Goal: Check status: Check status

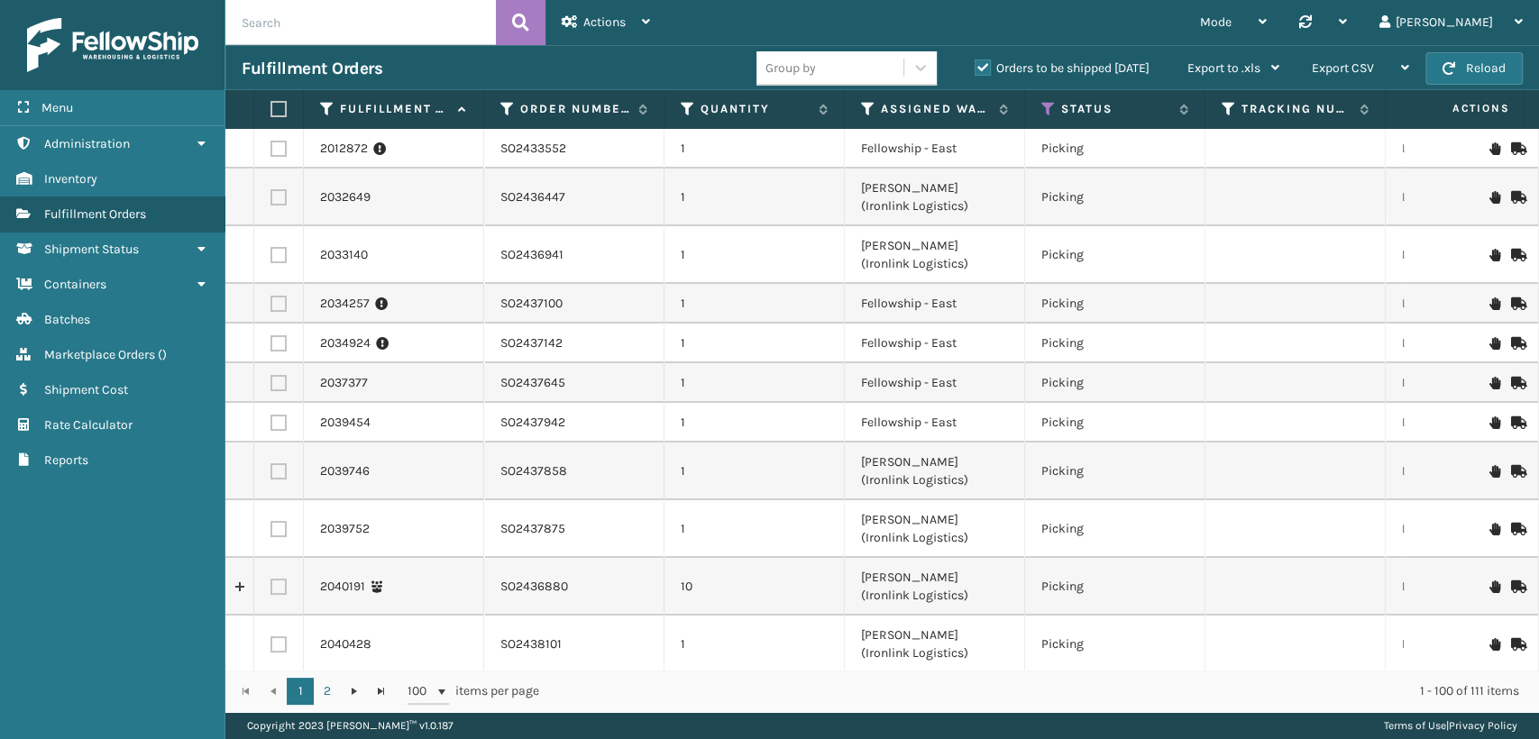
click at [337, 33] on input "text" at bounding box center [360, 22] width 271 height 45
paste input "22XLTXRP"
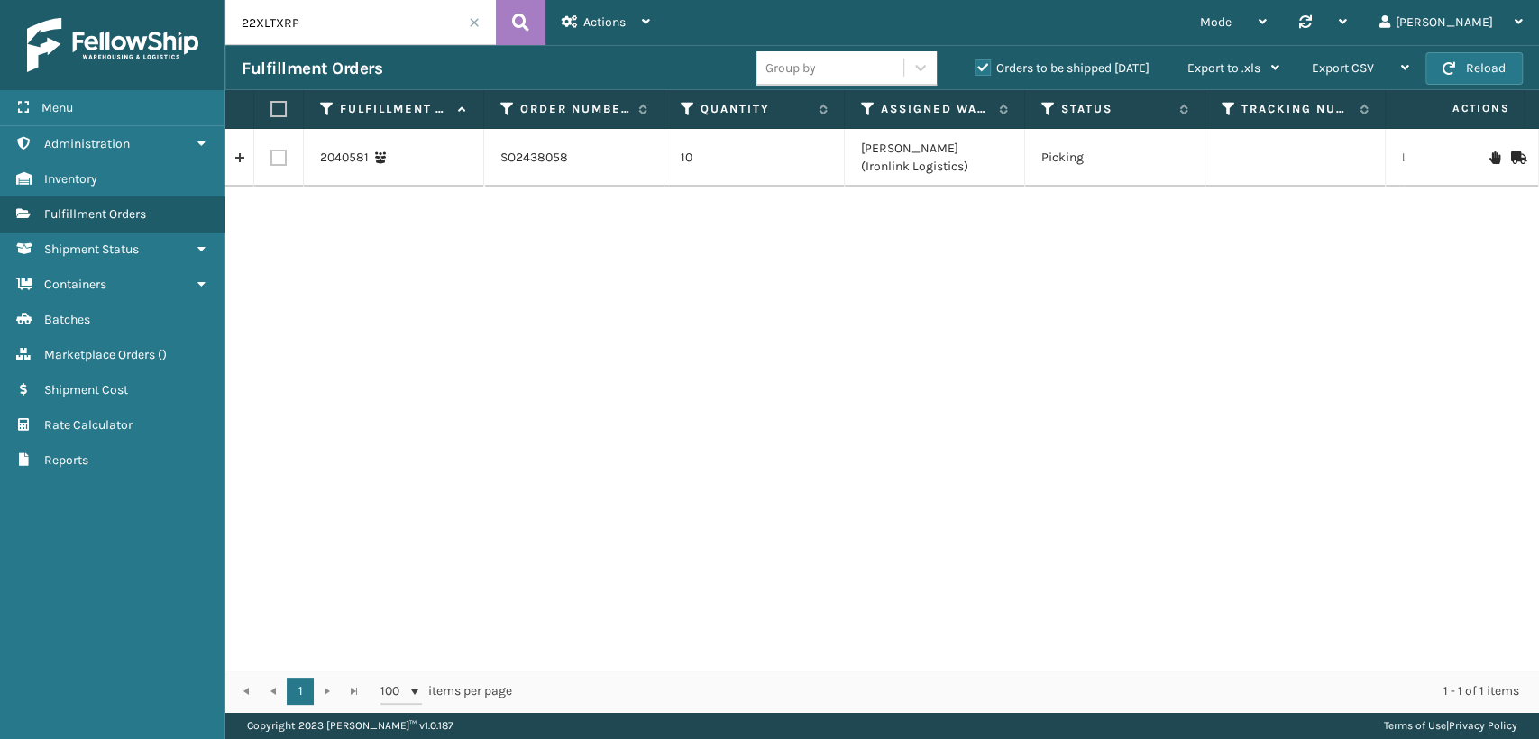
drag, startPoint x: 358, startPoint y: 30, endPoint x: 110, endPoint y: 19, distance: 248.2
click at [110, 0] on div "Menu Administration Inventory Fulfillment Orders Shipment Status Containers Bat…" at bounding box center [769, 0] width 1539 height 0
paste input "6S1FP5FR"
drag, startPoint x: 390, startPoint y: 26, endPoint x: 23, endPoint y: 18, distance: 367.1
click at [23, 0] on div "Menu Administration Inventory Fulfillment Orders Shipment Status Containers Bat…" at bounding box center [769, 0] width 1539 height 0
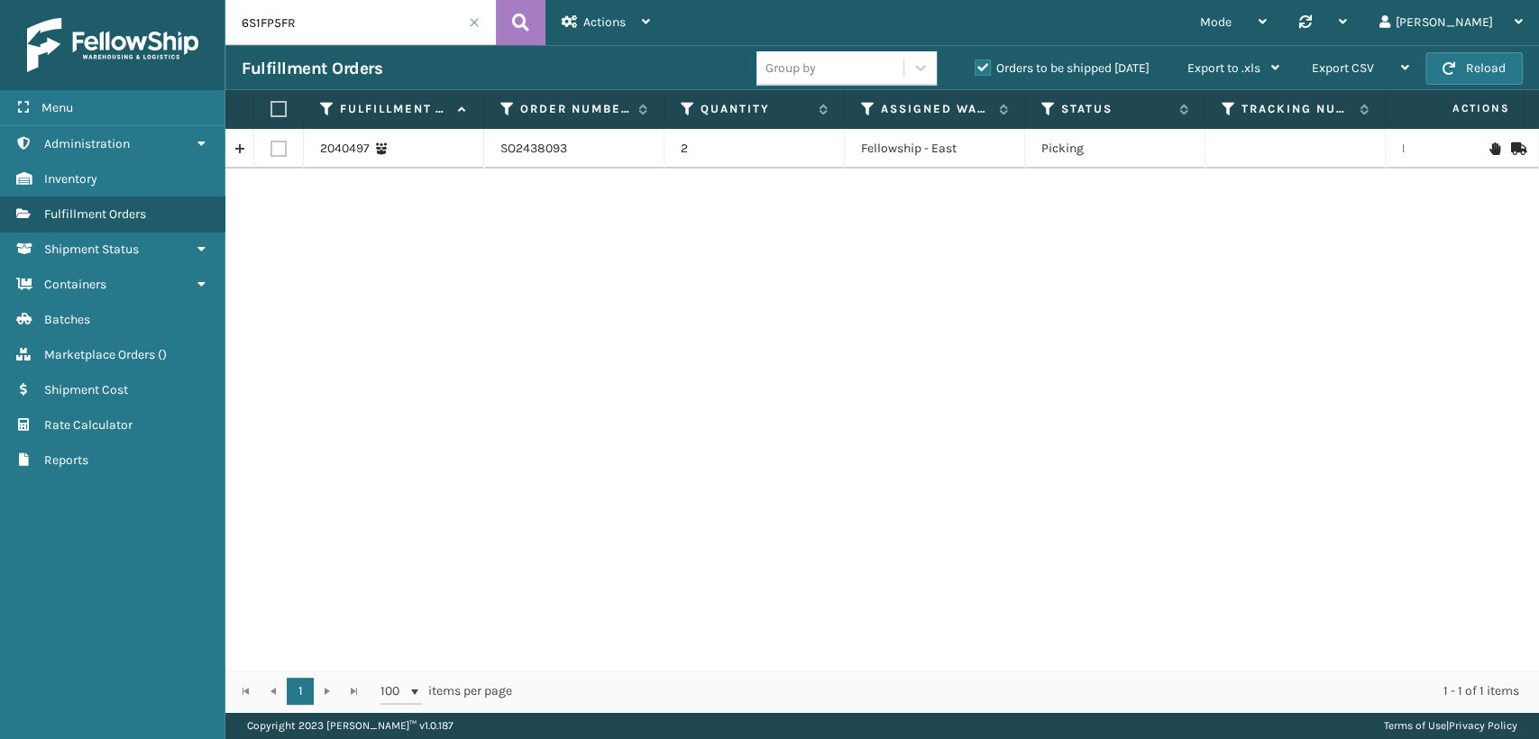
paste input "7BKGGH2Q"
drag, startPoint x: 320, startPoint y: 31, endPoint x: 87, endPoint y: -9, distance: 236.0
click at [87, 0] on html "Menu Administration Inventory Fulfillment Orders Shipment Status Containers Bat…" at bounding box center [769, 369] width 1539 height 739
paste input "5OQABRPI"
drag, startPoint x: 340, startPoint y: 33, endPoint x: 0, endPoint y: -6, distance: 342.3
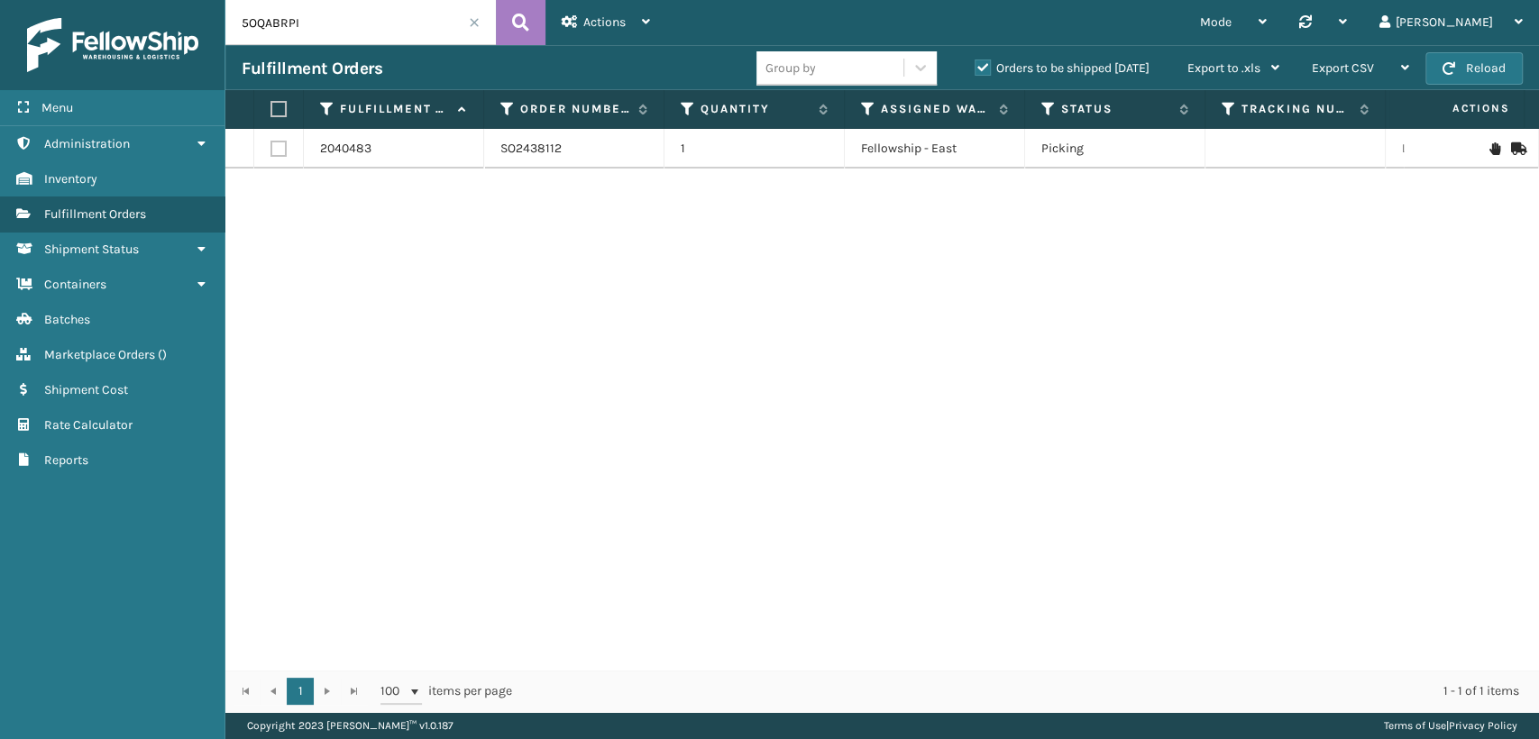
click at [0, 0] on html "Menu Administration Inventory Fulfillment Orders Shipment Status Containers Bat…" at bounding box center [769, 369] width 1539 height 739
paste input "2RB9T6DF"
drag, startPoint x: 317, startPoint y: 13, endPoint x: 26, endPoint y: 40, distance: 292.5
click at [30, 0] on div "Menu Administration Inventory Fulfillment Orders Shipment Status Containers Bat…" at bounding box center [769, 0] width 1539 height 0
paste input "41DPEFY"
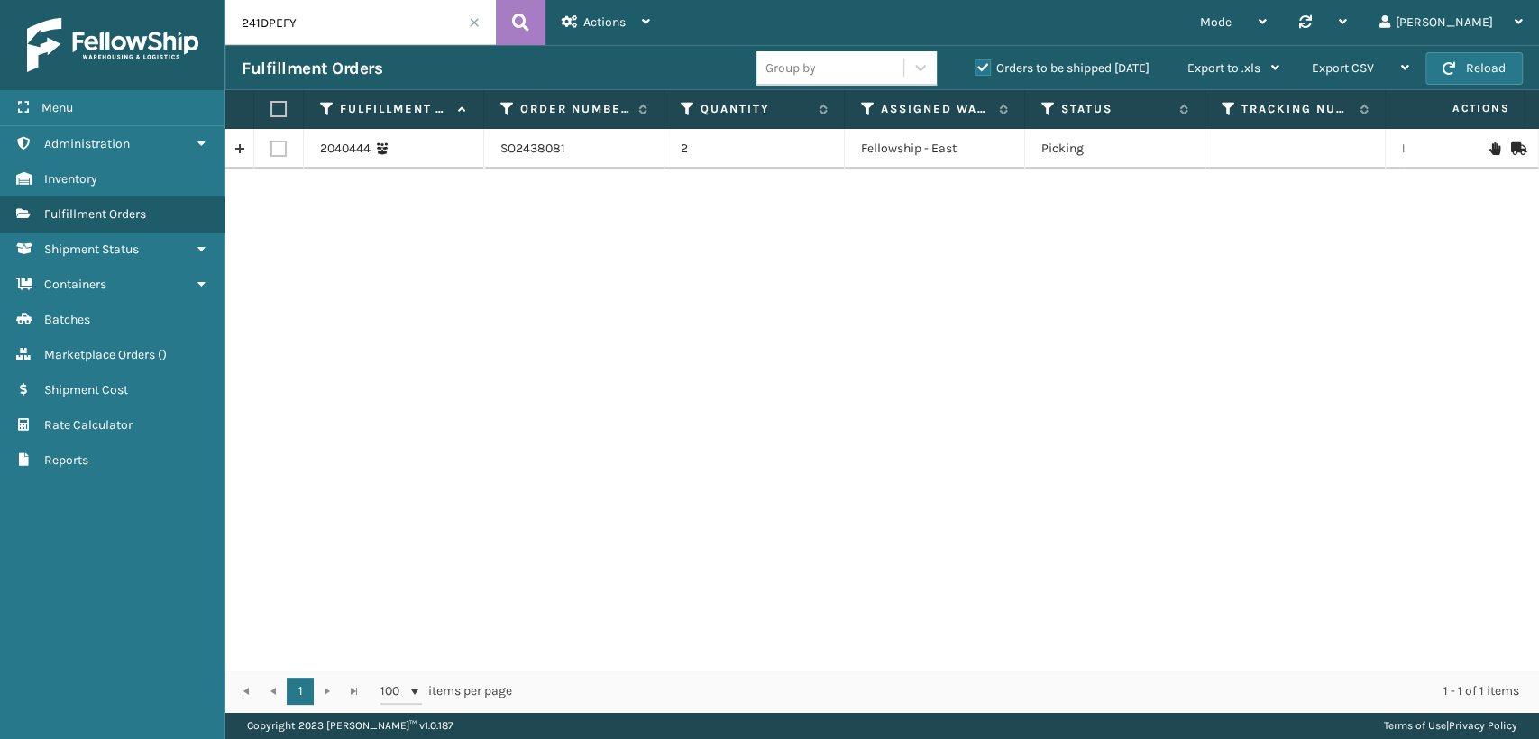
type input "241DPEFY"
